Goal: Find specific page/section: Find specific page/section

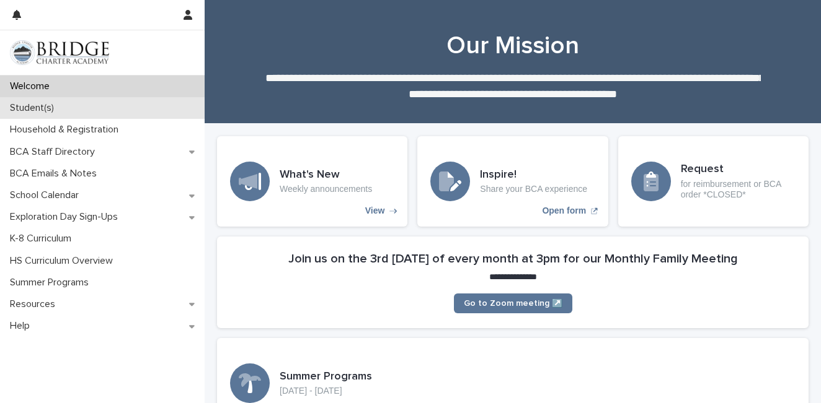
click at [38, 110] on p "Student(s)" at bounding box center [34, 108] width 59 height 12
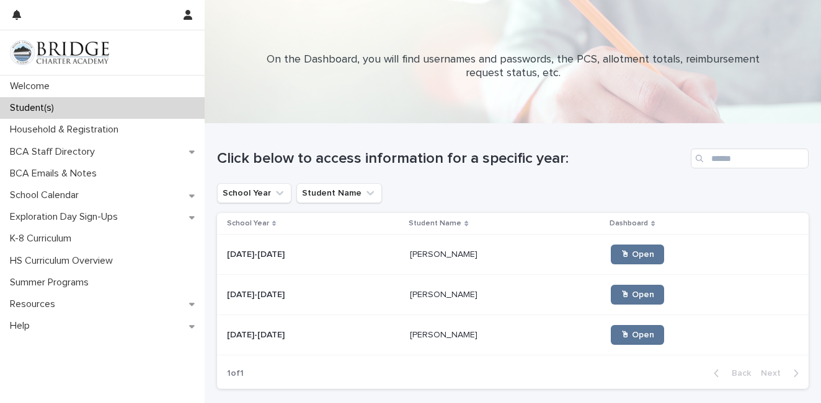
scroll to position [50, 0]
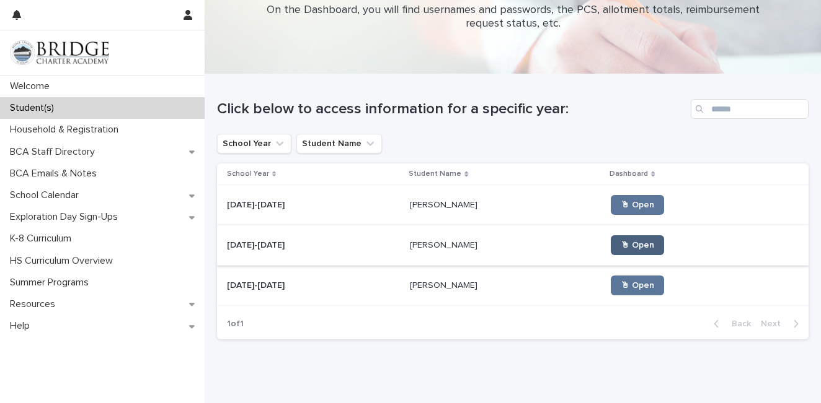
click at [620, 242] on span "🖱 Open" at bounding box center [636, 245] width 33 height 9
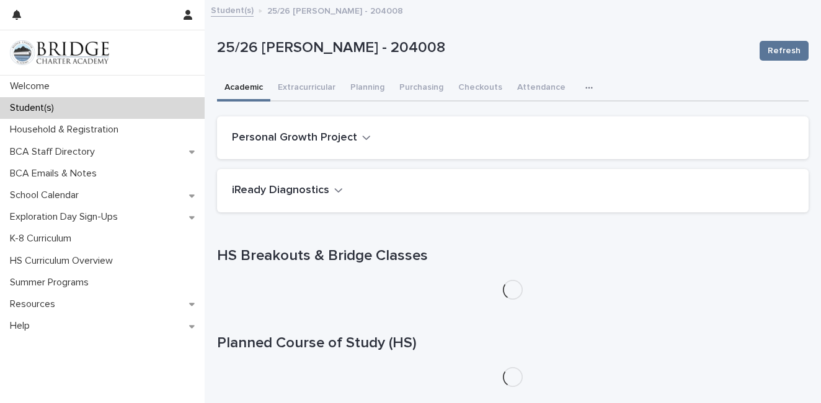
click at [585, 87] on icon "button" at bounding box center [588, 88] width 7 height 2
click at [533, 123] on span "General" at bounding box center [530, 120] width 32 height 9
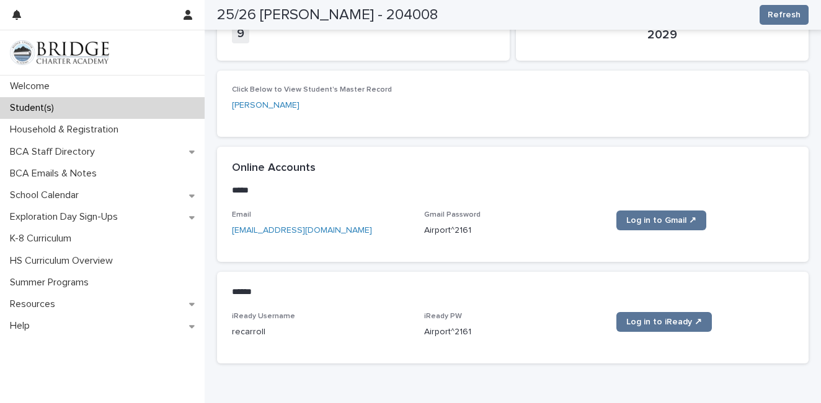
scroll to position [187, 0]
